Goal: Communication & Community: Ask a question

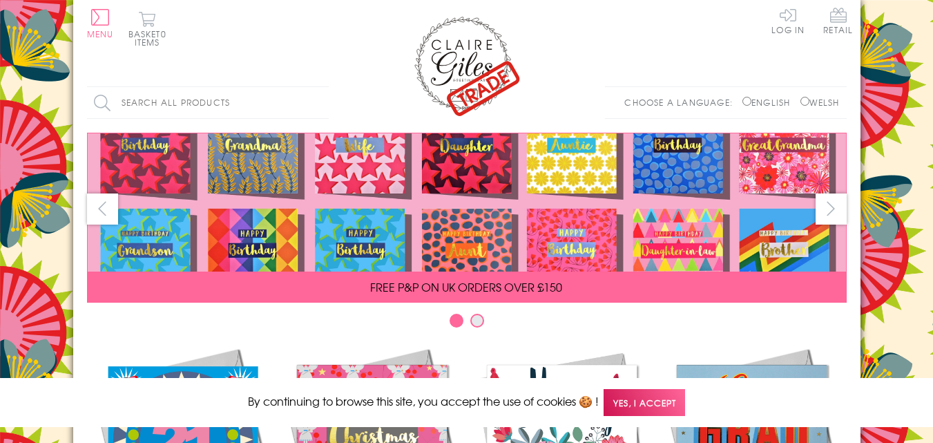
scroll to position [702, 0]
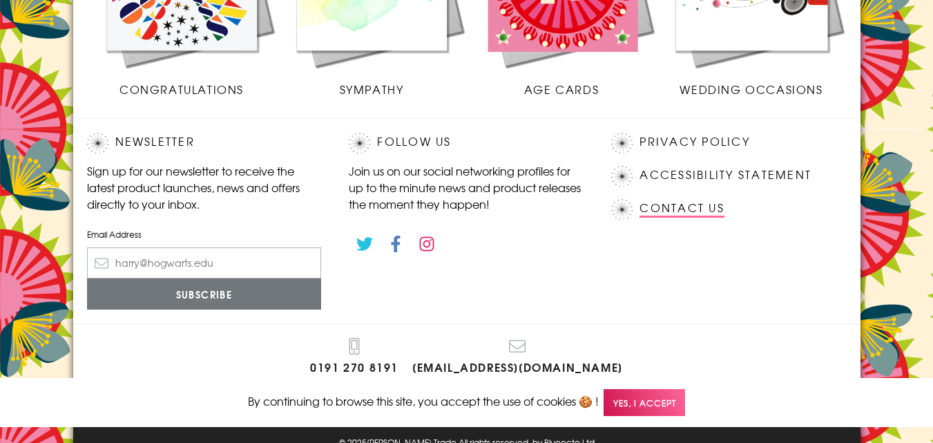
click at [668, 218] on link "Contact Us" at bounding box center [682, 208] width 84 height 19
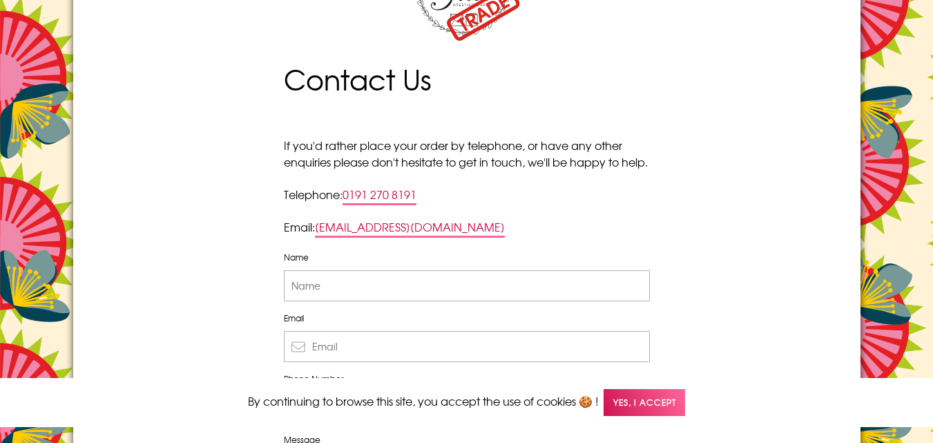
scroll to position [207, 0]
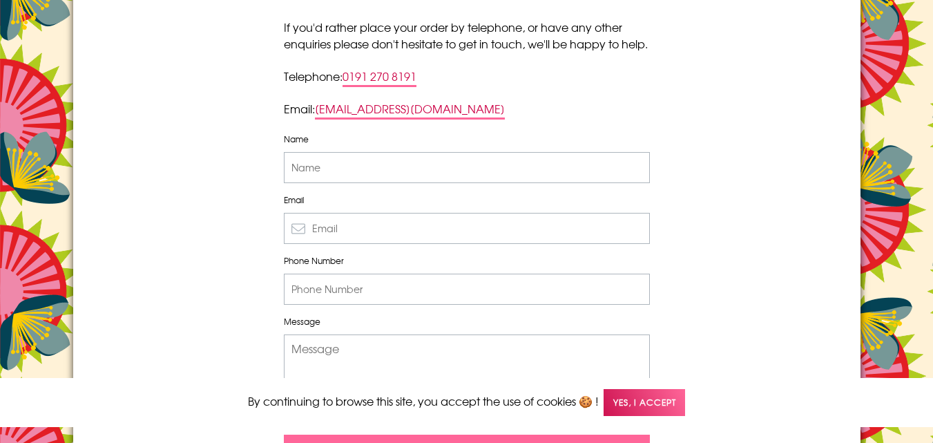
click at [336, 183] on input "Name" at bounding box center [467, 167] width 366 height 31
type input "[PERSON_NAME]"
type input "8887900345"
click at [341, 230] on input "Email" at bounding box center [467, 228] width 366 height 31
paste input "[EMAIL_ADDRESS][DOMAIN_NAME]"
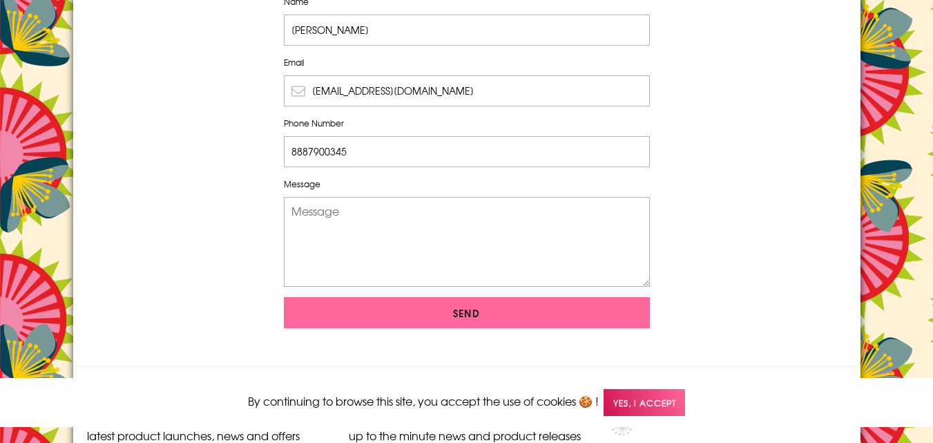
scroll to position [345, 0]
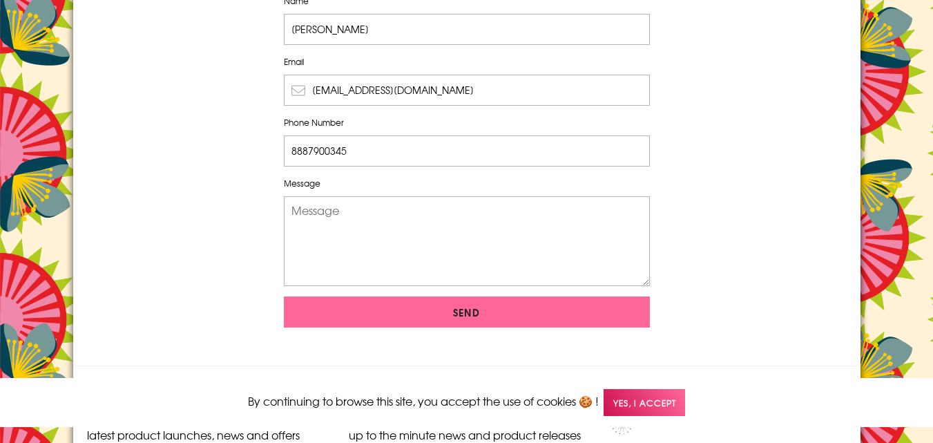
type input "[EMAIL_ADDRESS][DOMAIN_NAME]"
click at [374, 229] on textarea "Message" at bounding box center [467, 241] width 366 height 90
paste textarea "Hello, would you like grow Shopify Store traffic, sales & conversions? Start Fr…"
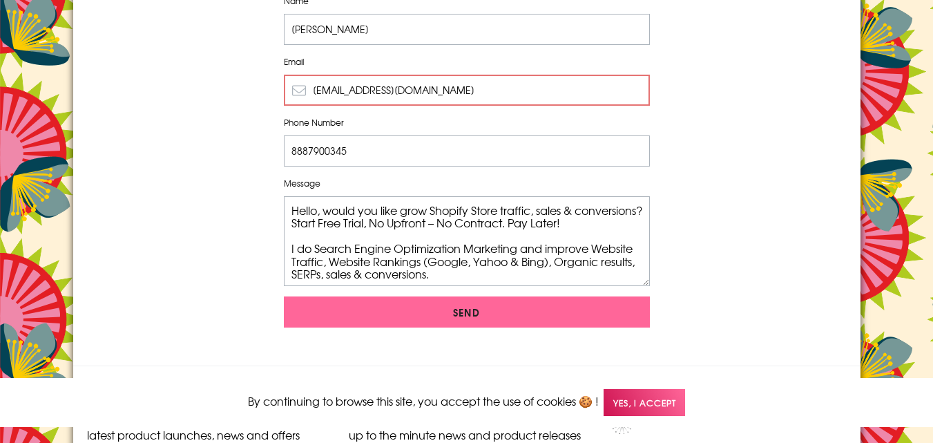
scroll to position [98, 0]
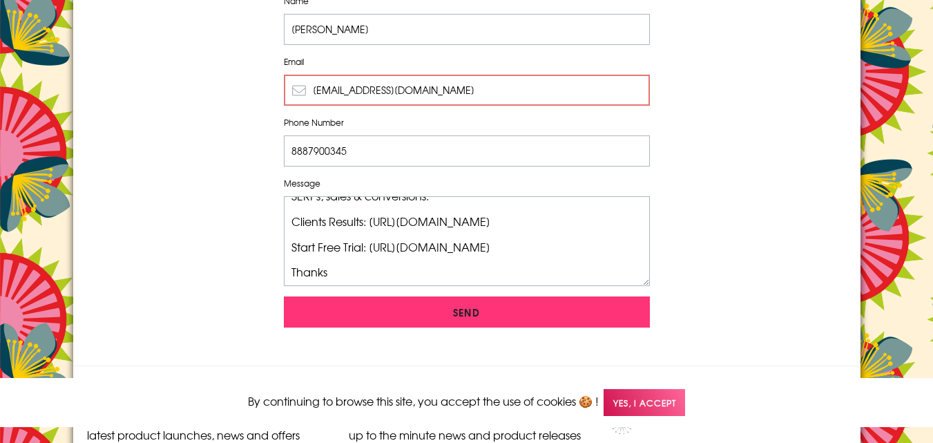
type textarea "Hello, would you like grow Shopify Store traffic, sales & conversions? Start Fr…"
click at [339, 323] on input "Send" at bounding box center [467, 311] width 366 height 31
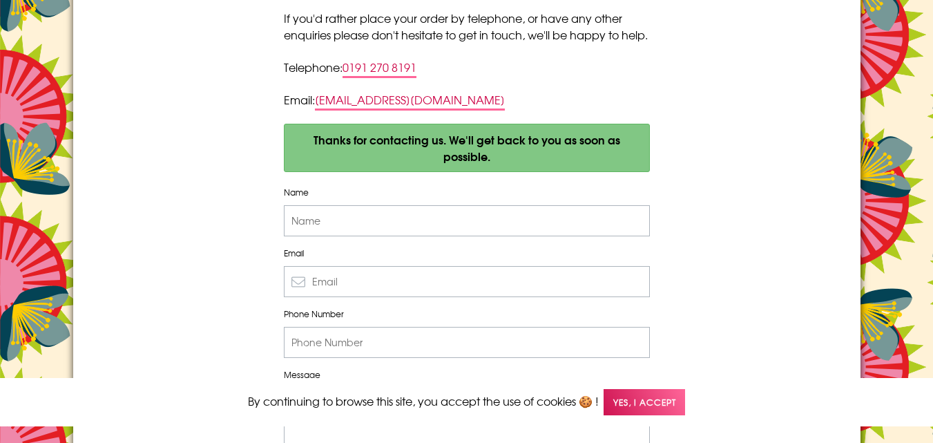
scroll to position [214, 0]
